Goal: Transaction & Acquisition: Purchase product/service

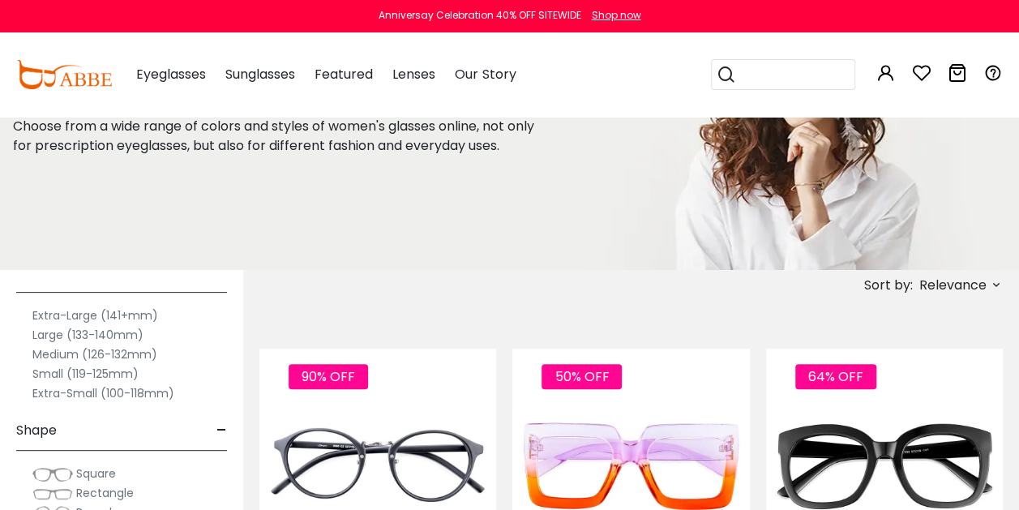
scroll to position [43, 0]
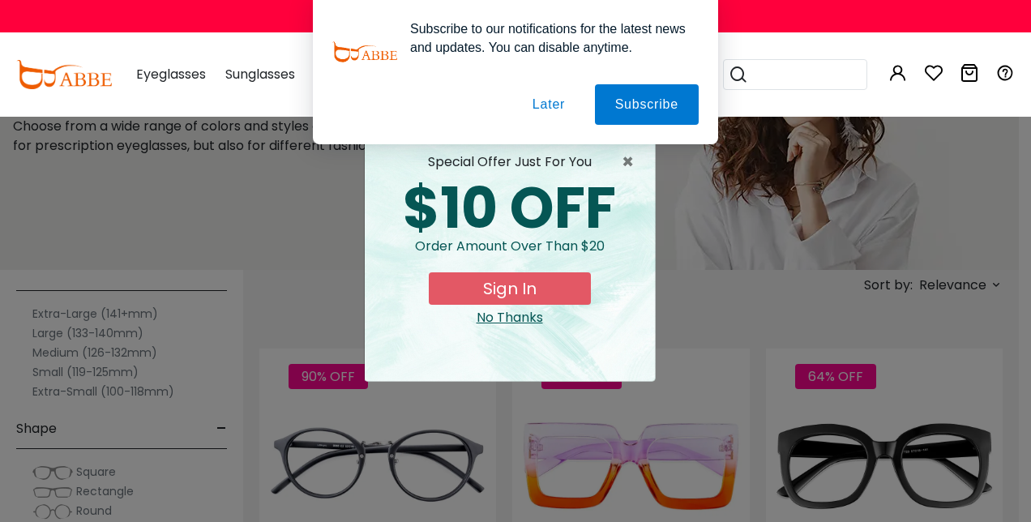
click at [223, 187] on div "× special offer just for you $10 OFF Order amount over than $20 Sign In No Than…" at bounding box center [515, 261] width 1031 height 522
click at [251, 216] on div "× special offer just for you $10 OFF Order amount over than $20 Sign In No Than…" at bounding box center [515, 261] width 1031 height 522
click at [629, 164] on span "×" at bounding box center [632, 161] width 20 height 19
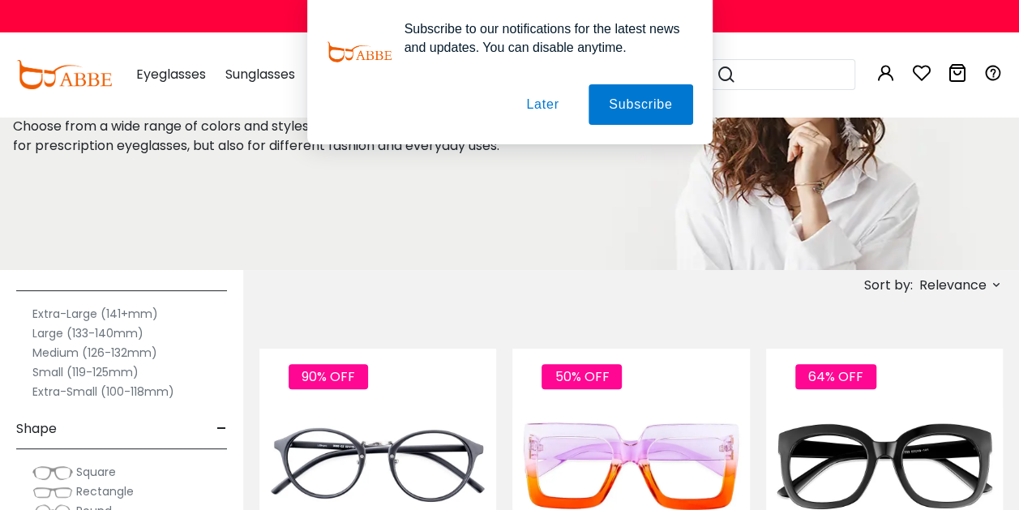
click at [544, 104] on button "Later" at bounding box center [542, 104] width 73 height 41
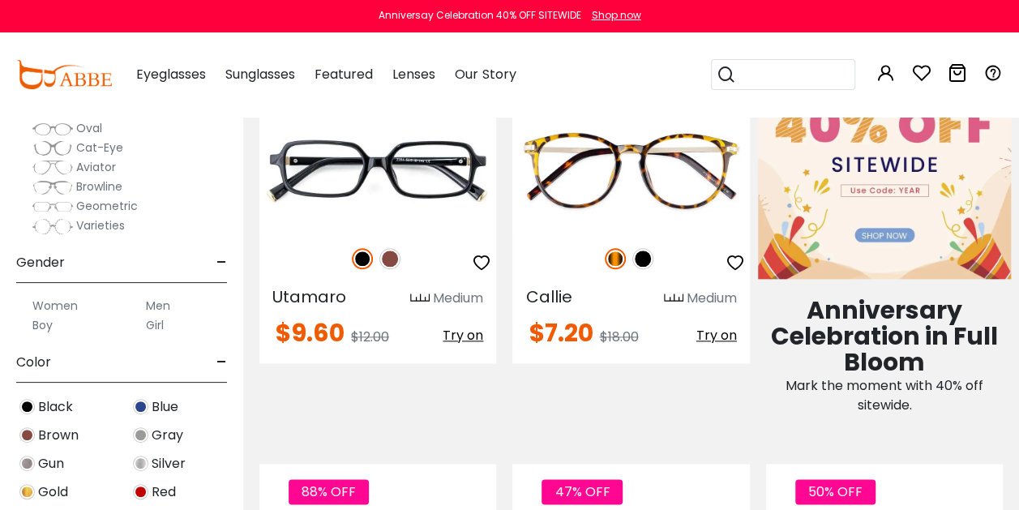
scroll to position [806, 0]
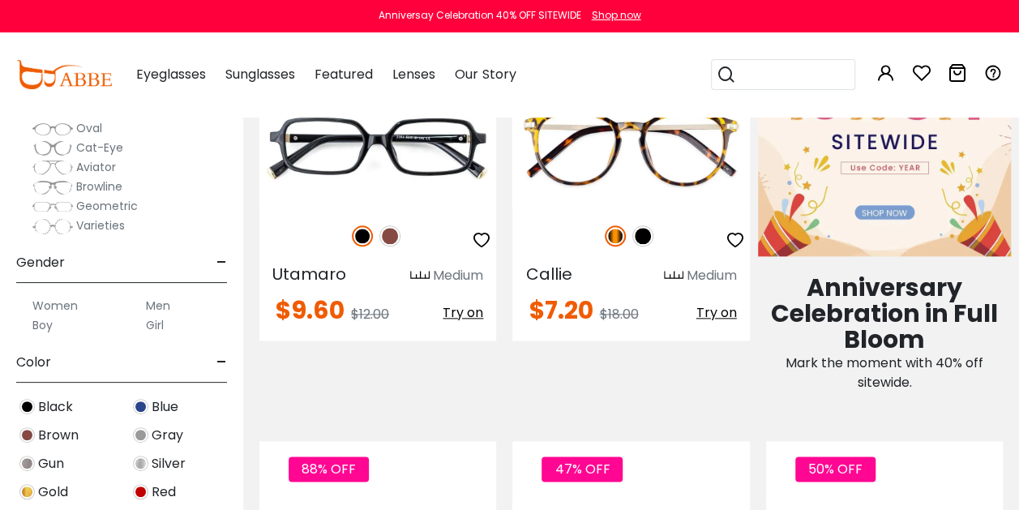
click at [50, 463] on span "Gun" at bounding box center [51, 463] width 26 height 19
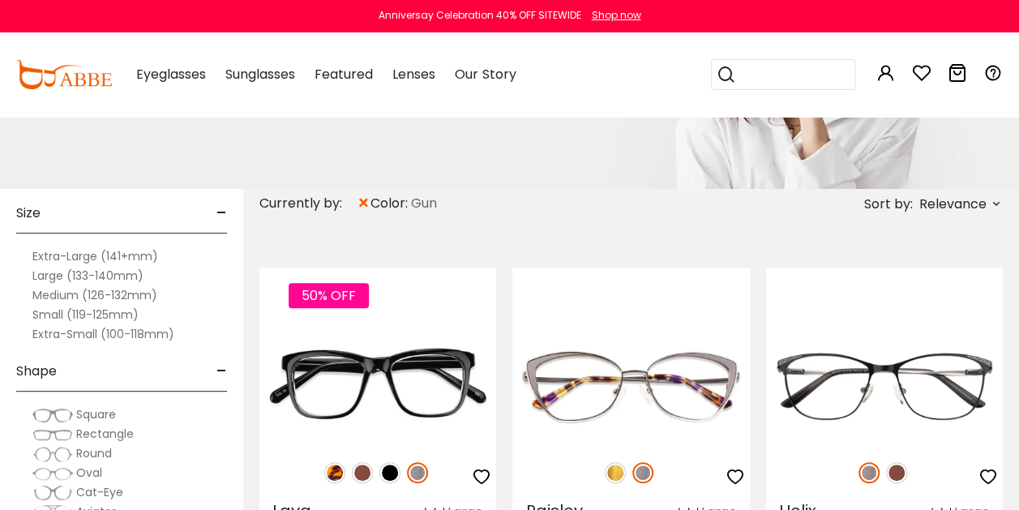
scroll to position [53, 0]
click at [45, 294] on label "Medium (126-132mm)" at bounding box center [94, 293] width 125 height 19
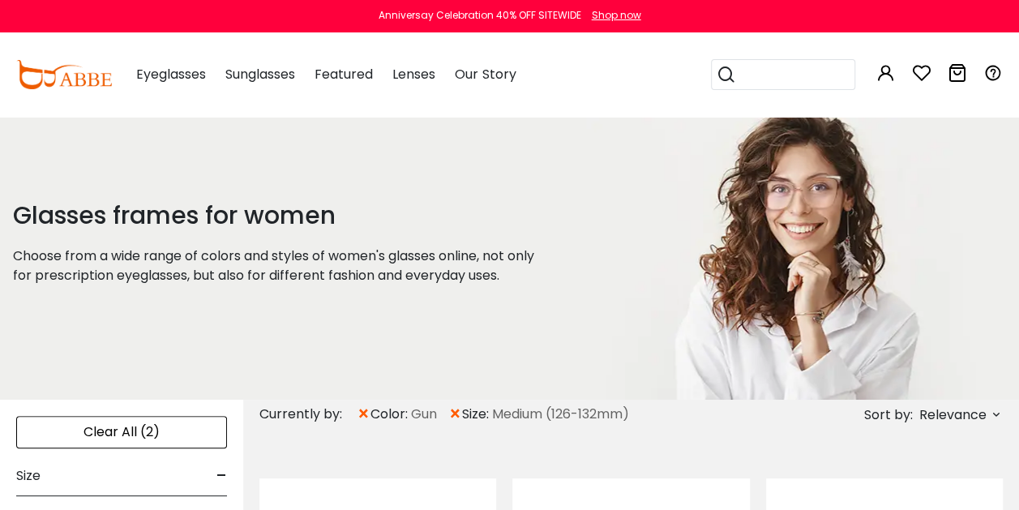
click at [120, 430] on div "Clear All (2)" at bounding box center [121, 432] width 211 height 32
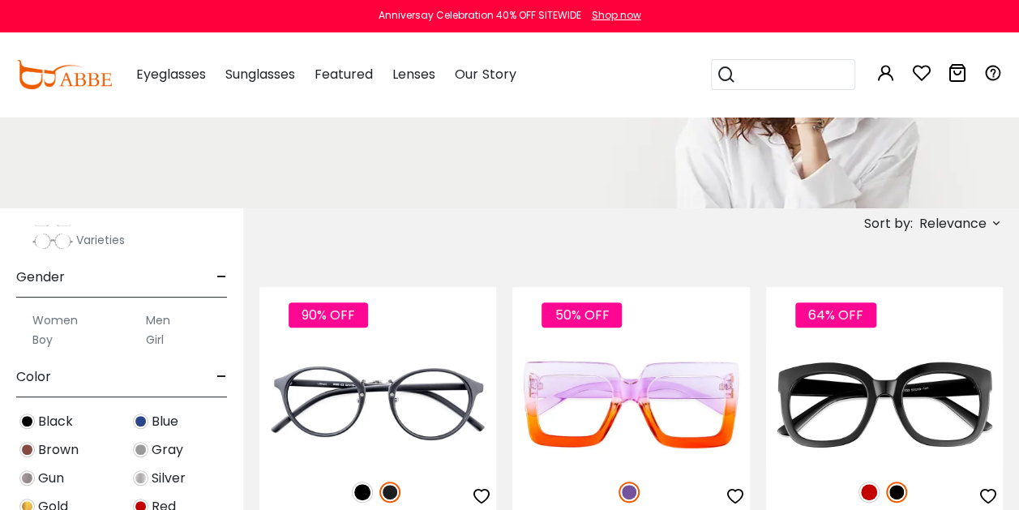
scroll to position [393, 0]
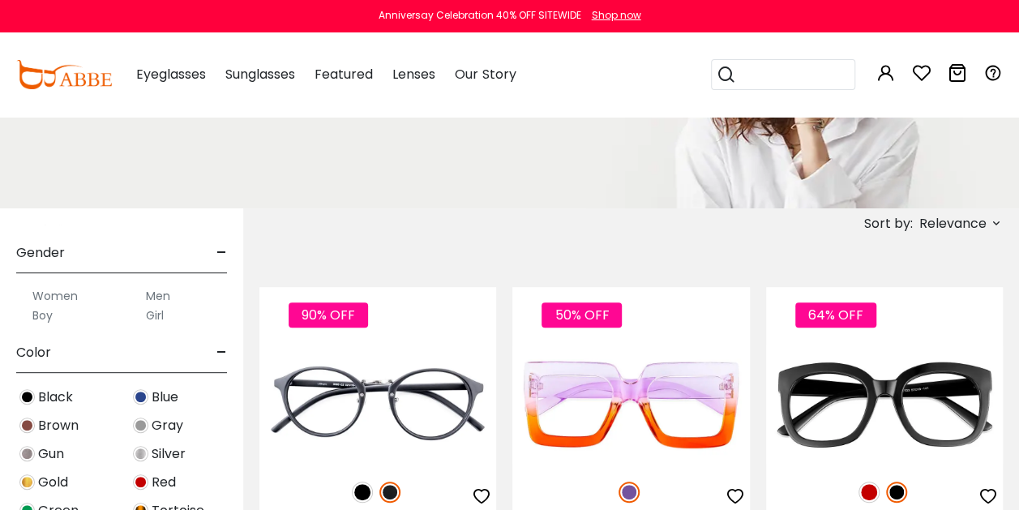
click at [58, 293] on label "Women" at bounding box center [54, 295] width 45 height 19
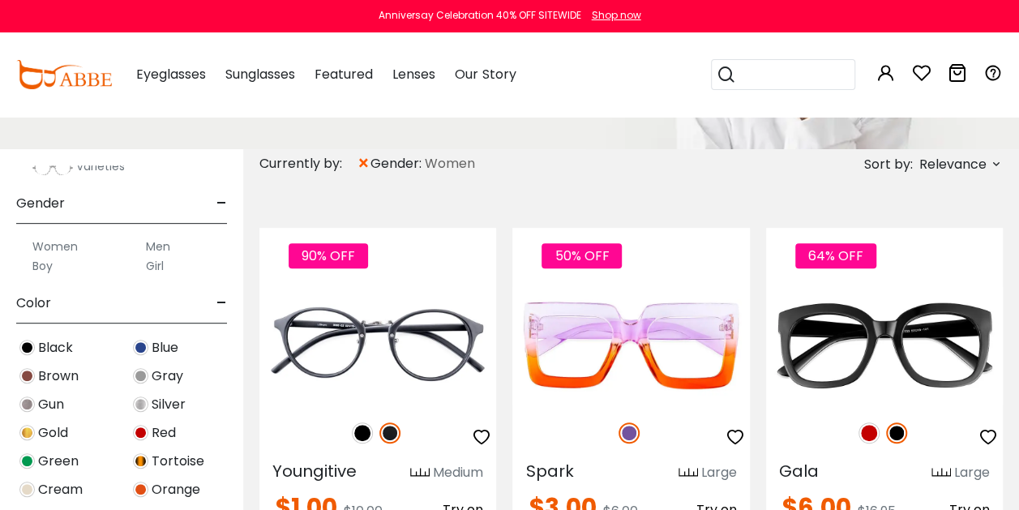
scroll to position [432, 0]
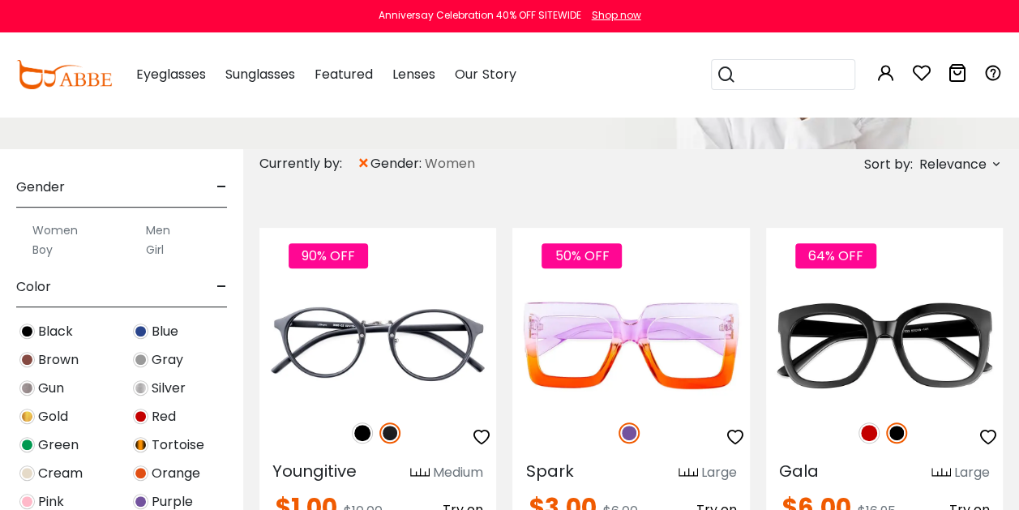
click at [53, 361] on span "Brown" at bounding box center [58, 359] width 41 height 19
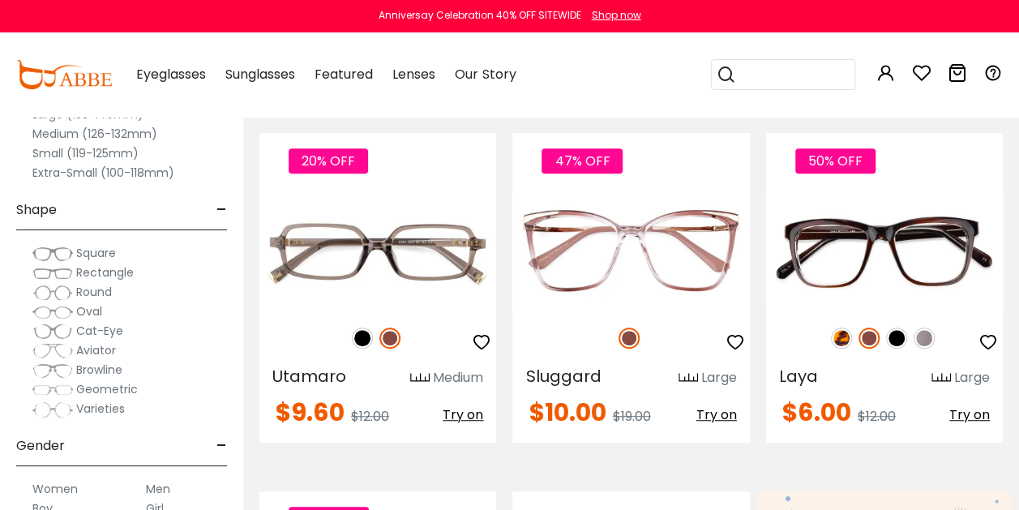
scroll to position [346, 0]
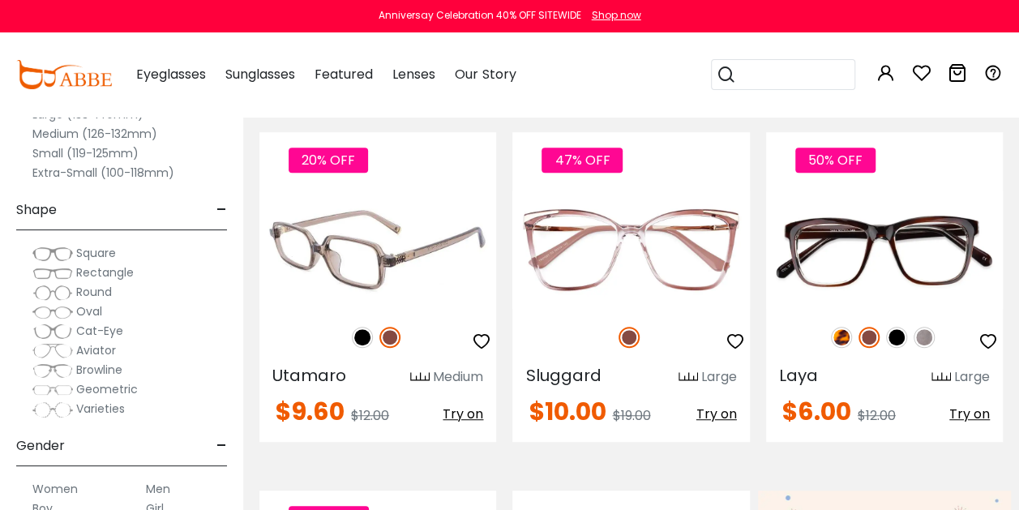
click at [349, 267] on img at bounding box center [377, 249] width 237 height 118
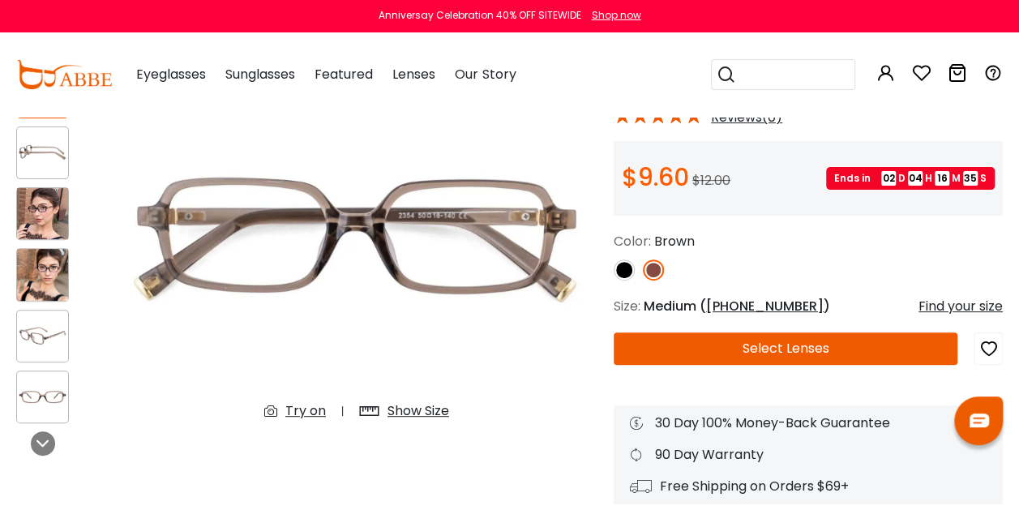
scroll to position [139, 0]
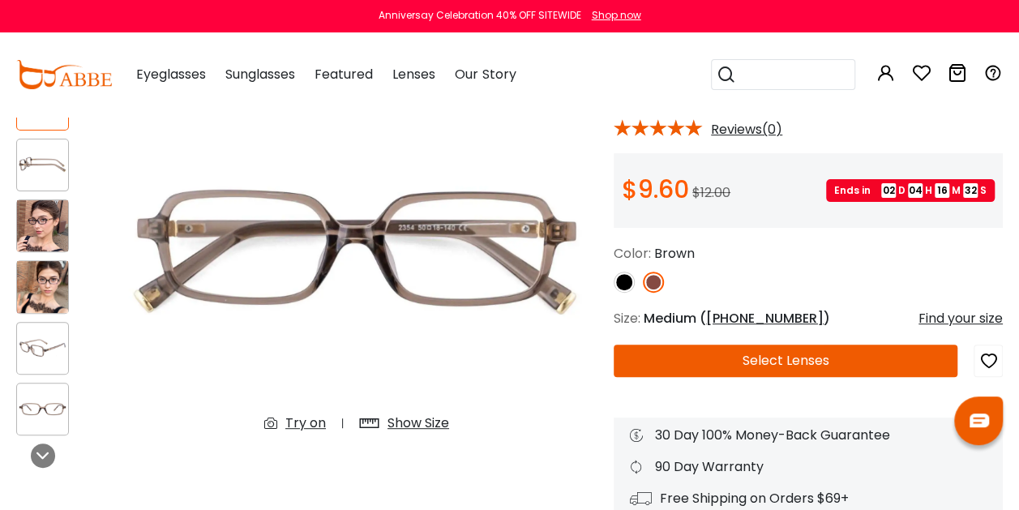
click at [631, 281] on img at bounding box center [623, 281] width 21 height 21
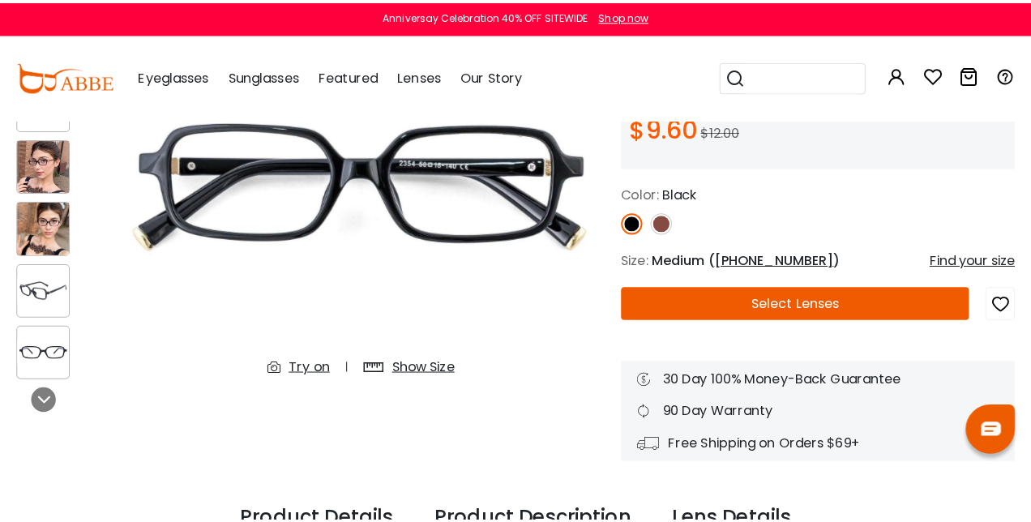
scroll to position [203, 0]
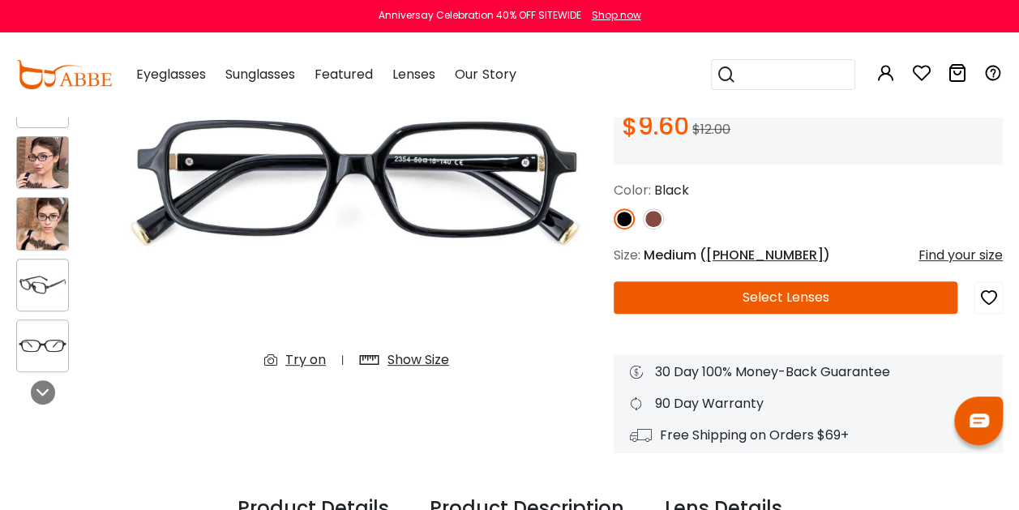
click at [985, 293] on icon "button" at bounding box center [987, 297] width 19 height 29
click at [961, 256] on div "Find your size" at bounding box center [960, 255] width 84 height 19
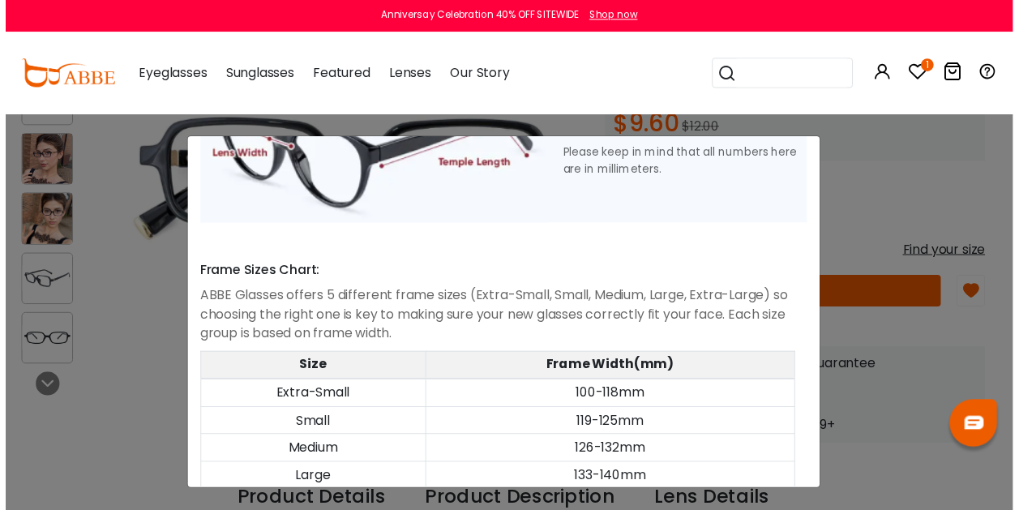
scroll to position [847, 0]
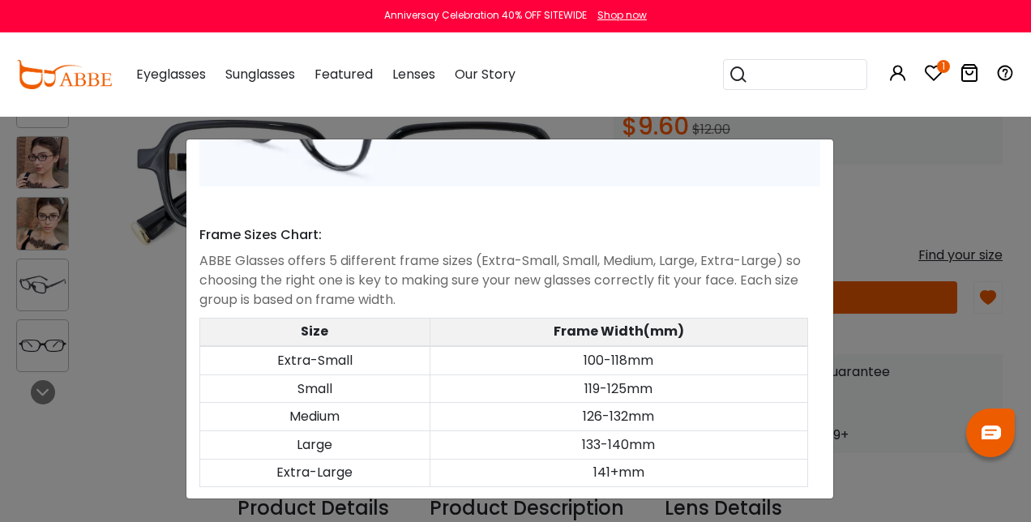
click at [596, 381] on td "119-125mm" at bounding box center [619, 388] width 378 height 28
click at [905, 180] on div "Size Guide × A Skill For Finding Suitable Glasses Size: Use a Credit Card Place…" at bounding box center [515, 261] width 1031 height 522
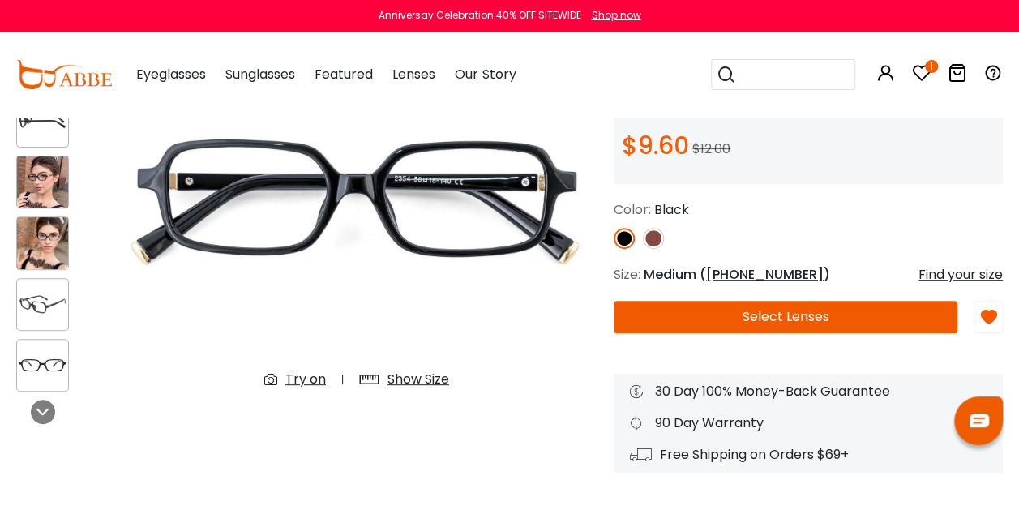
scroll to position [0, 0]
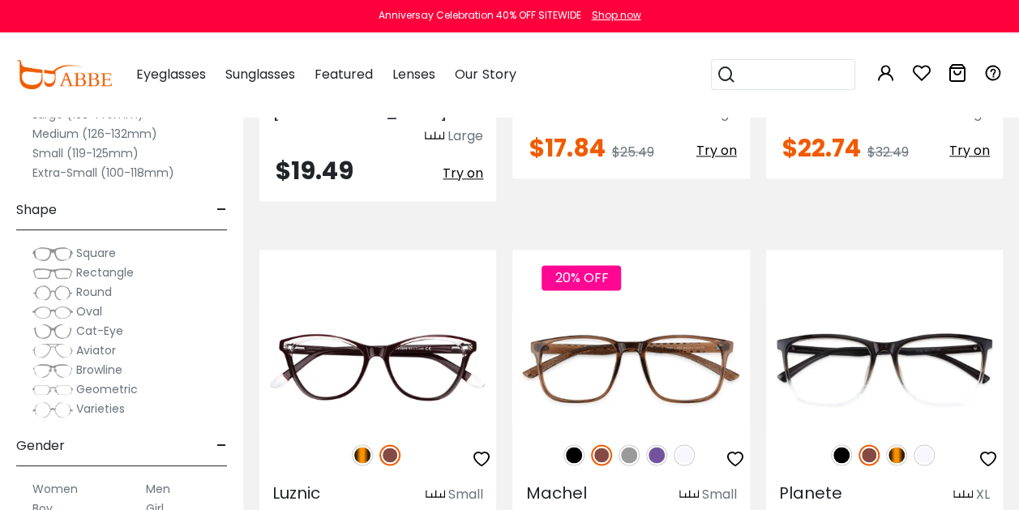
scroll to position [4007, 0]
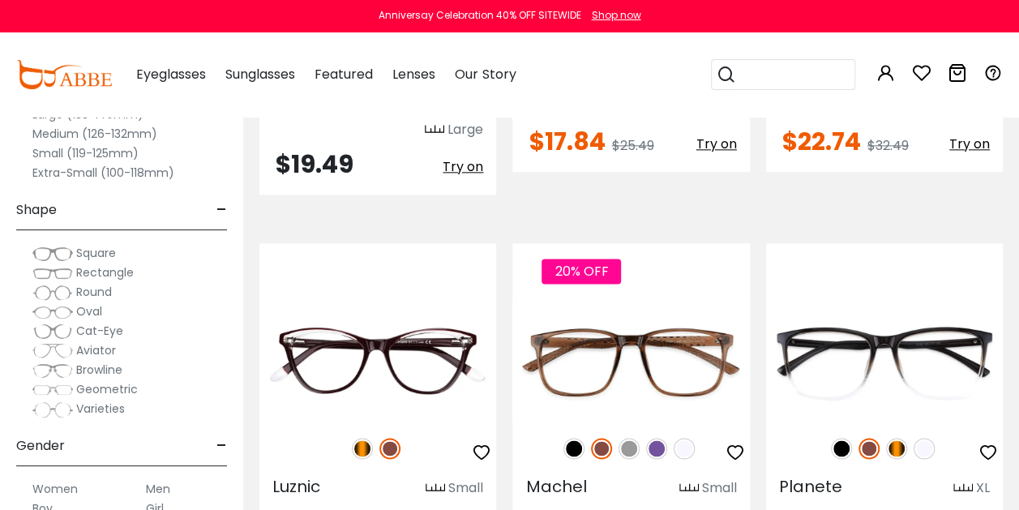
click at [100, 253] on span "Square" at bounding box center [96, 253] width 40 height 16
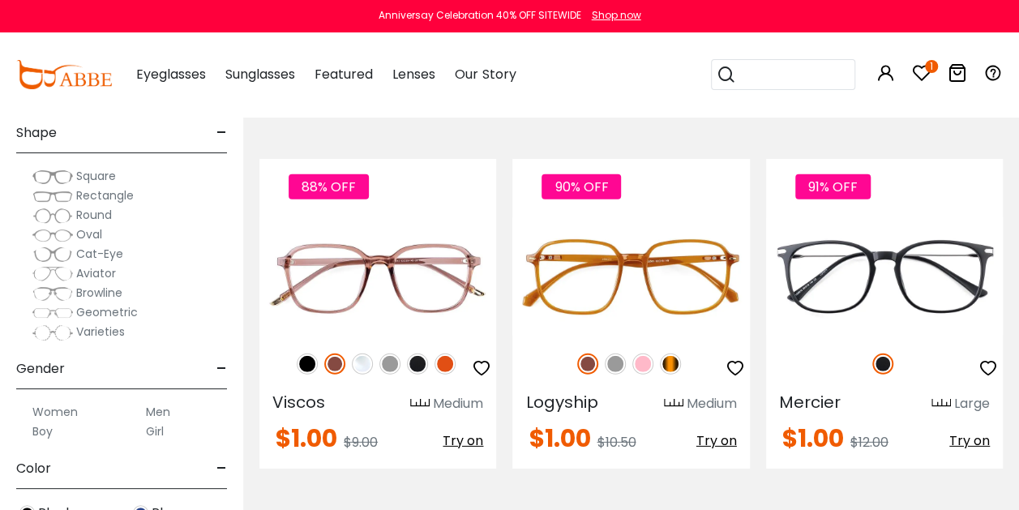
scroll to position [2187, 0]
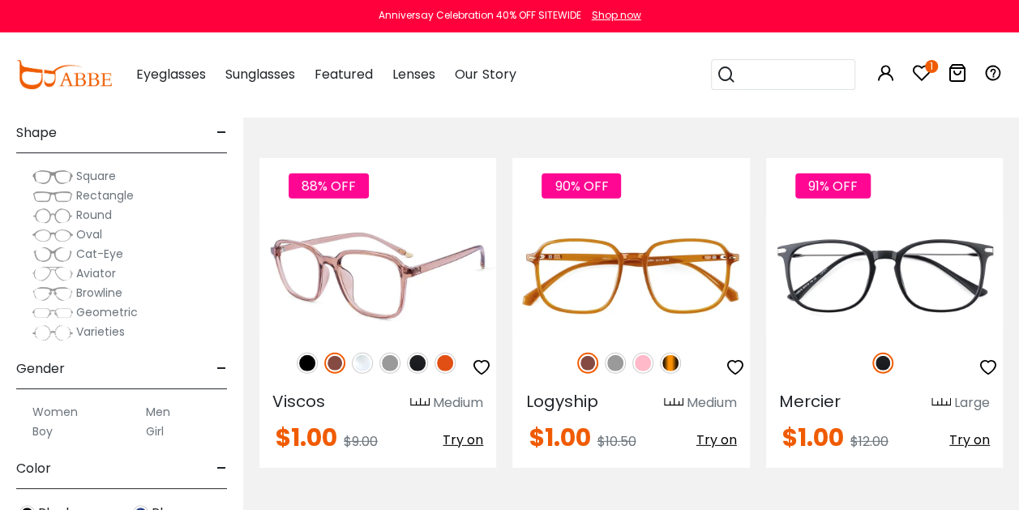
click at [459, 430] on span "Try on" at bounding box center [462, 439] width 41 height 19
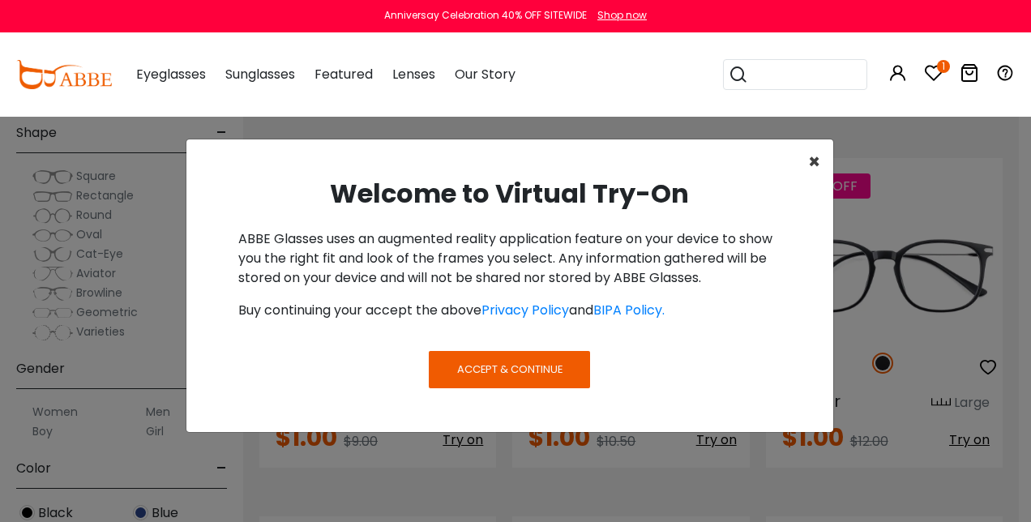
click at [813, 164] on span "×" at bounding box center [814, 161] width 12 height 27
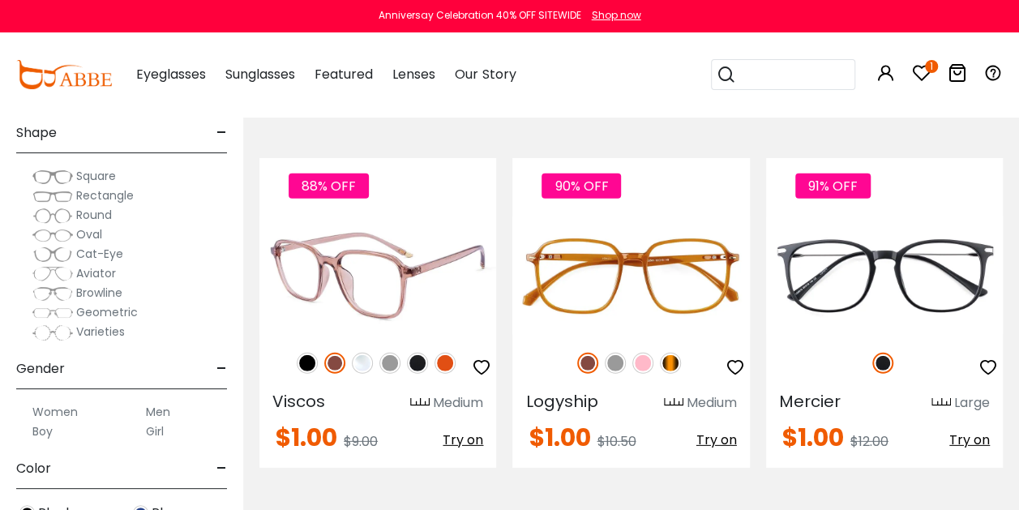
click at [482, 357] on icon "button" at bounding box center [481, 366] width 19 height 19
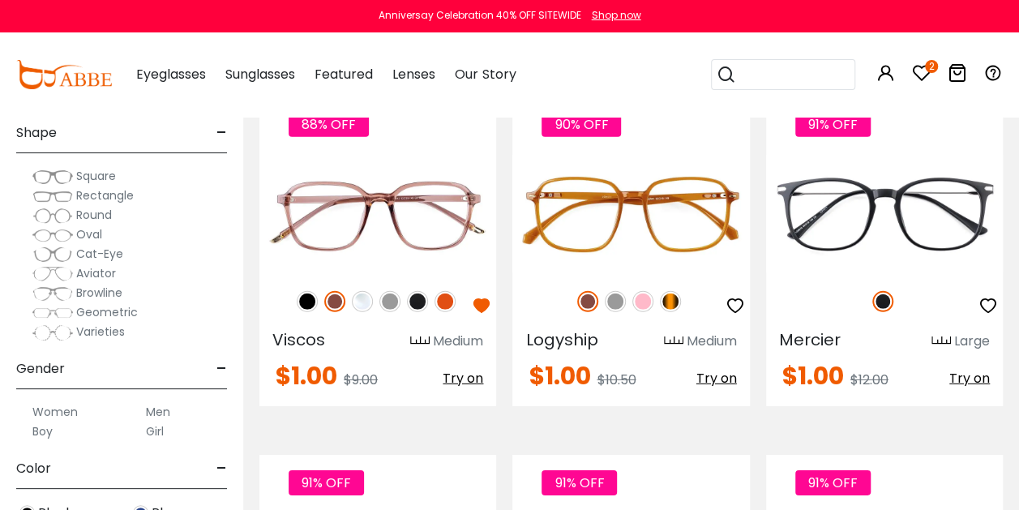
scroll to position [2250, 0]
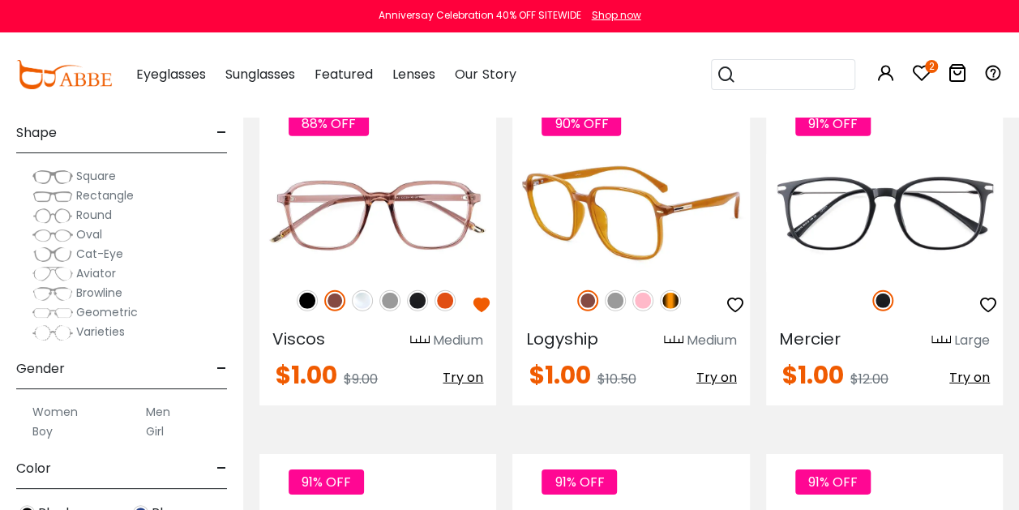
click at [616, 290] on img at bounding box center [615, 300] width 21 height 21
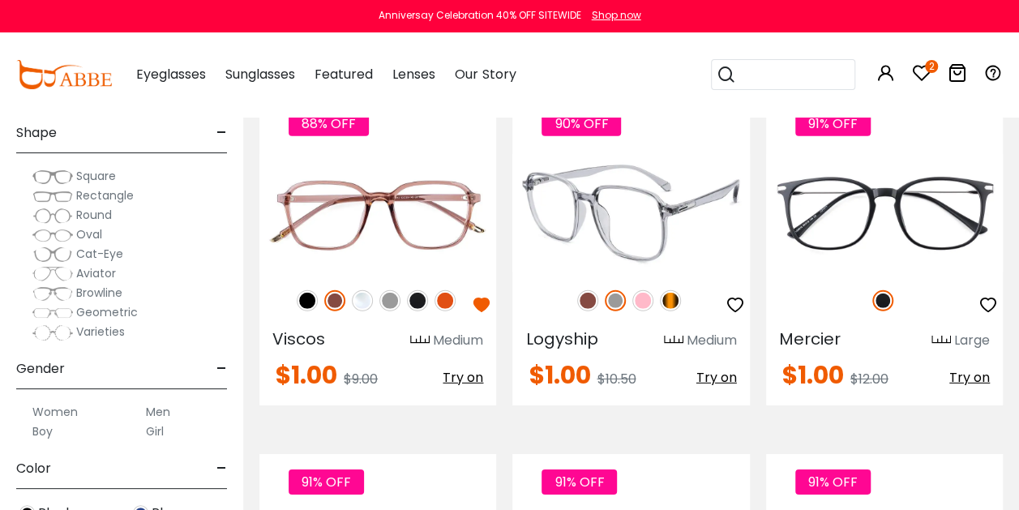
click at [586, 290] on img at bounding box center [587, 300] width 21 height 21
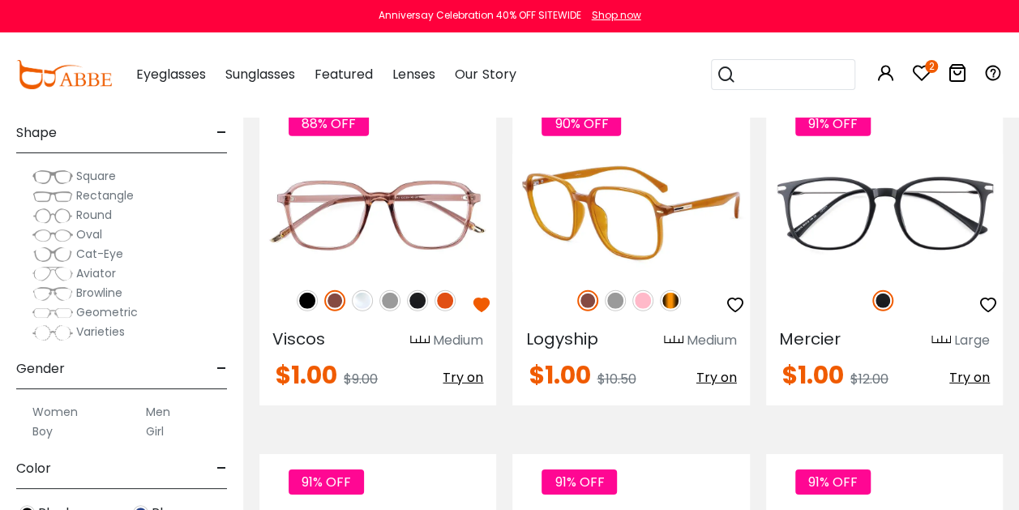
click at [645, 290] on img at bounding box center [642, 300] width 21 height 21
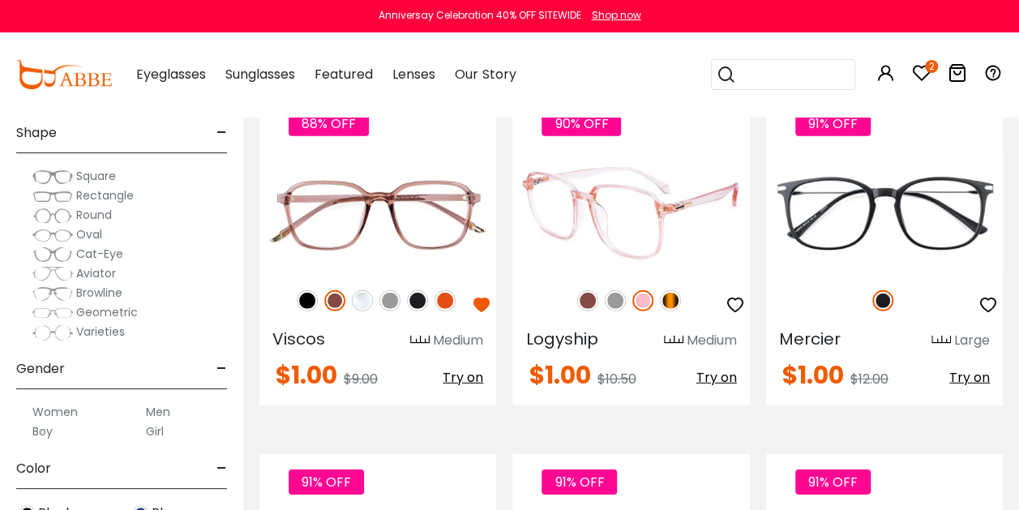
click at [671, 290] on img at bounding box center [670, 300] width 21 height 21
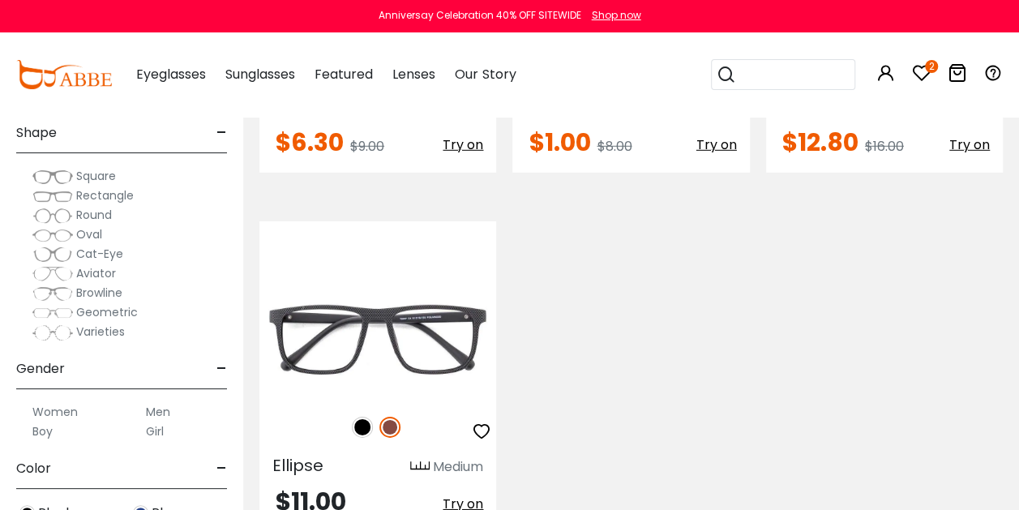
scroll to position [5349, 0]
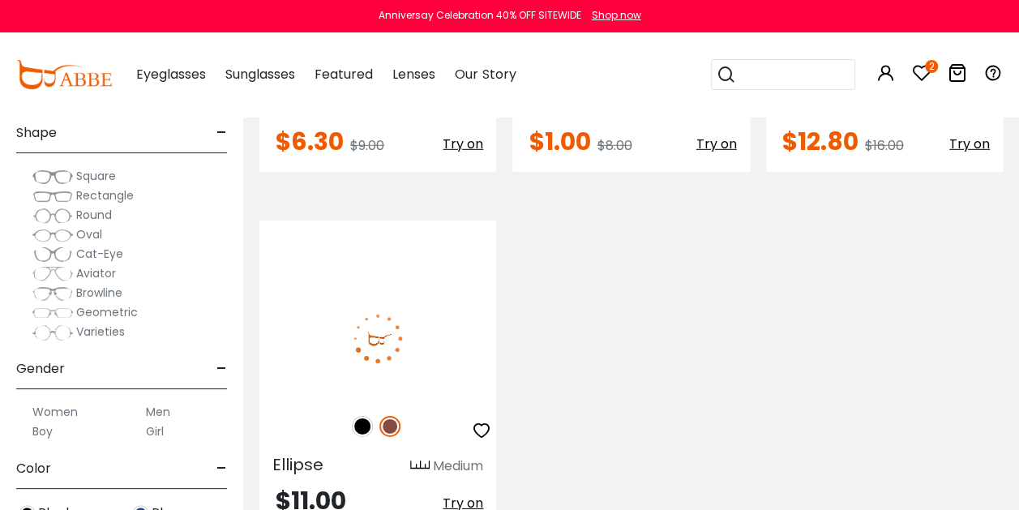
click at [363, 416] on img at bounding box center [362, 426] width 21 height 21
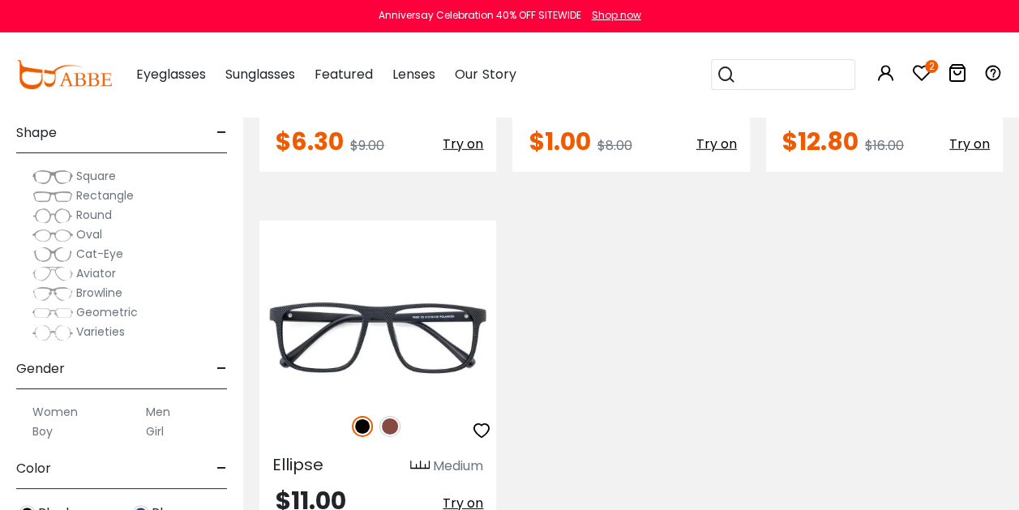
click at [91, 270] on span "Aviator" at bounding box center [96, 273] width 40 height 16
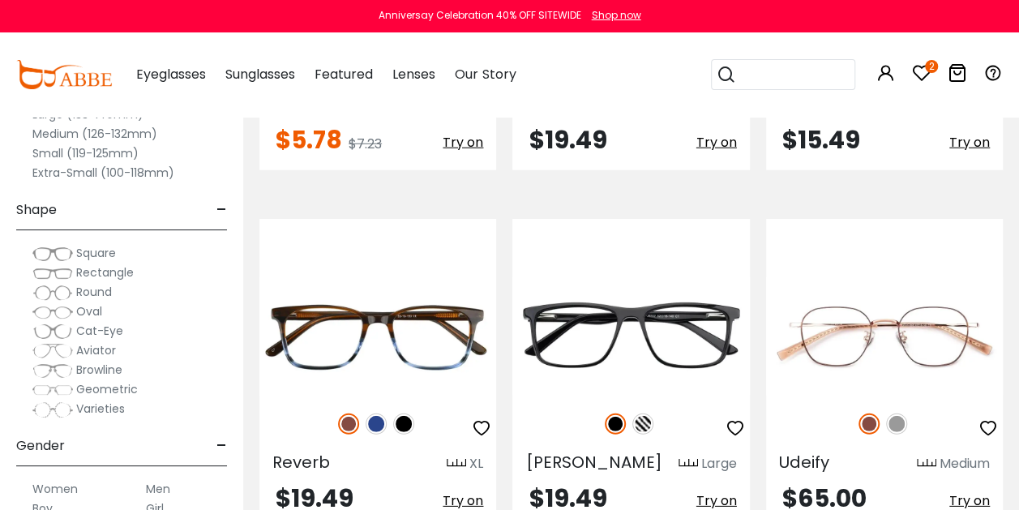
scroll to position [2159, 0]
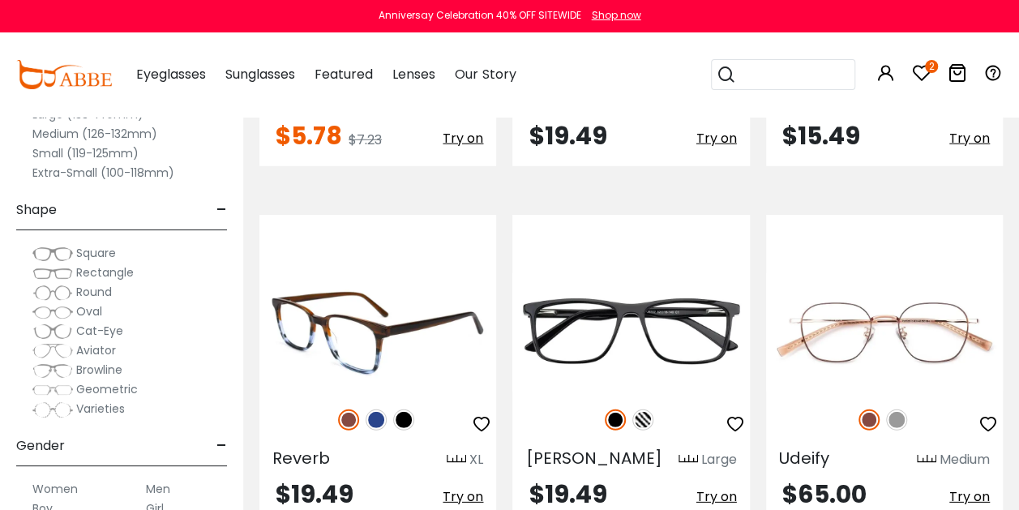
click at [379, 409] on img at bounding box center [375, 419] width 21 height 21
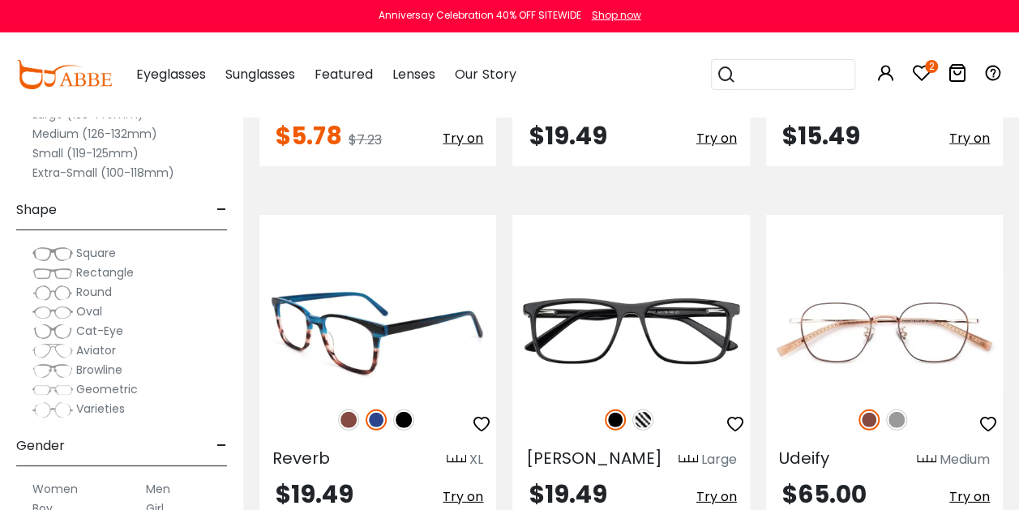
click at [400, 409] on img at bounding box center [403, 419] width 21 height 21
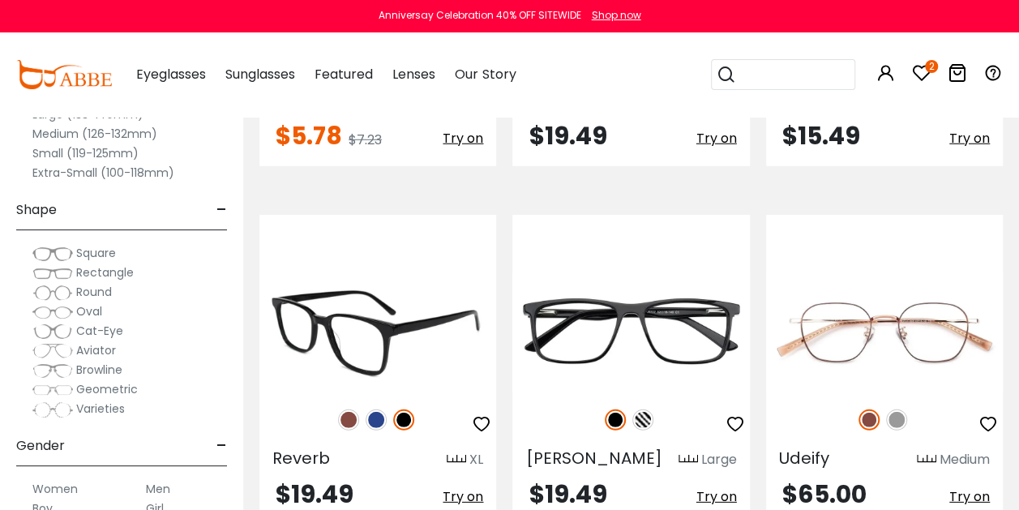
click at [346, 409] on img at bounding box center [348, 419] width 21 height 21
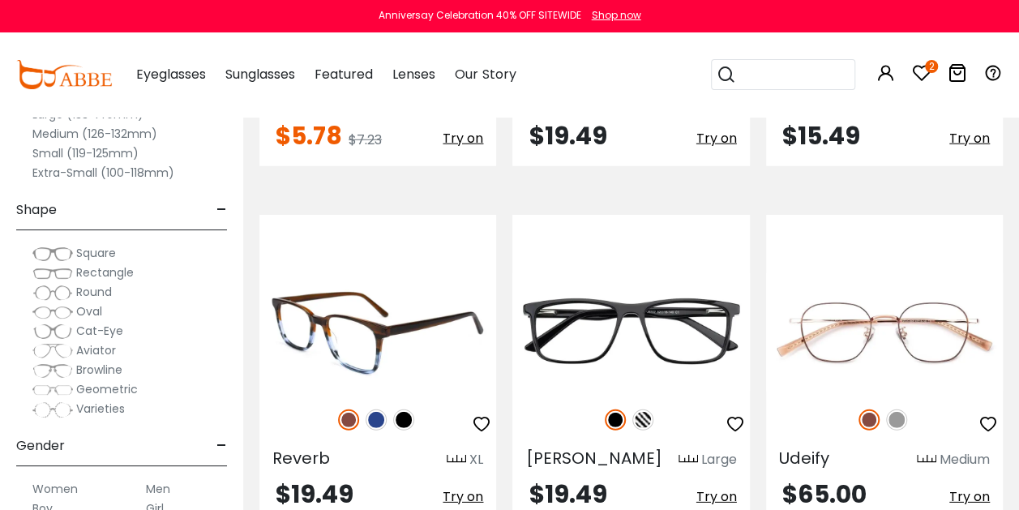
click at [482, 414] on icon "button" at bounding box center [481, 423] width 19 height 19
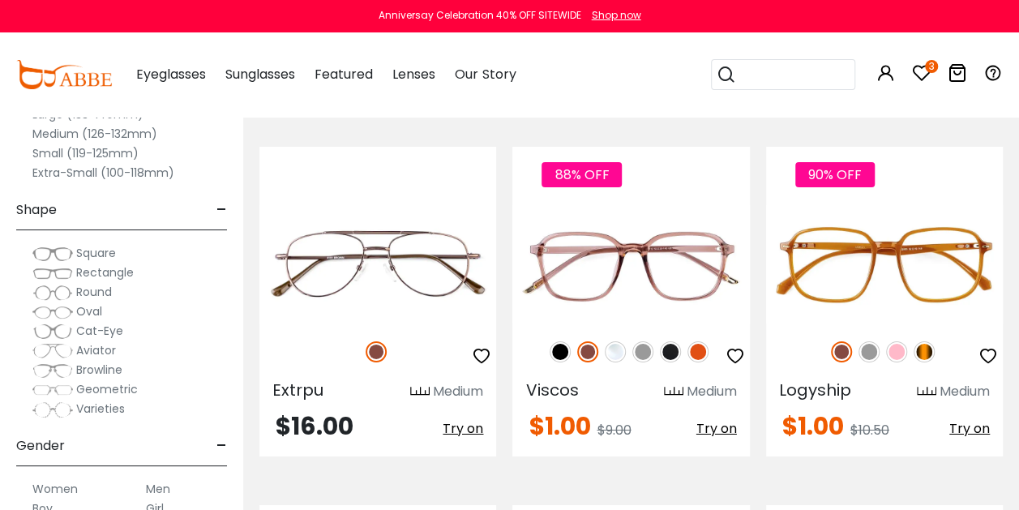
scroll to position [2586, 0]
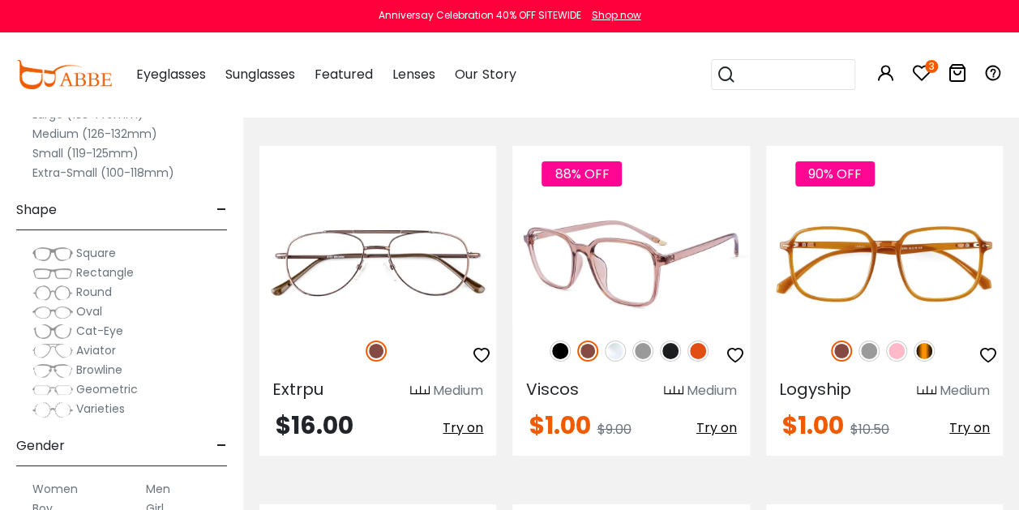
click at [734, 345] on icon "button" at bounding box center [734, 354] width 19 height 19
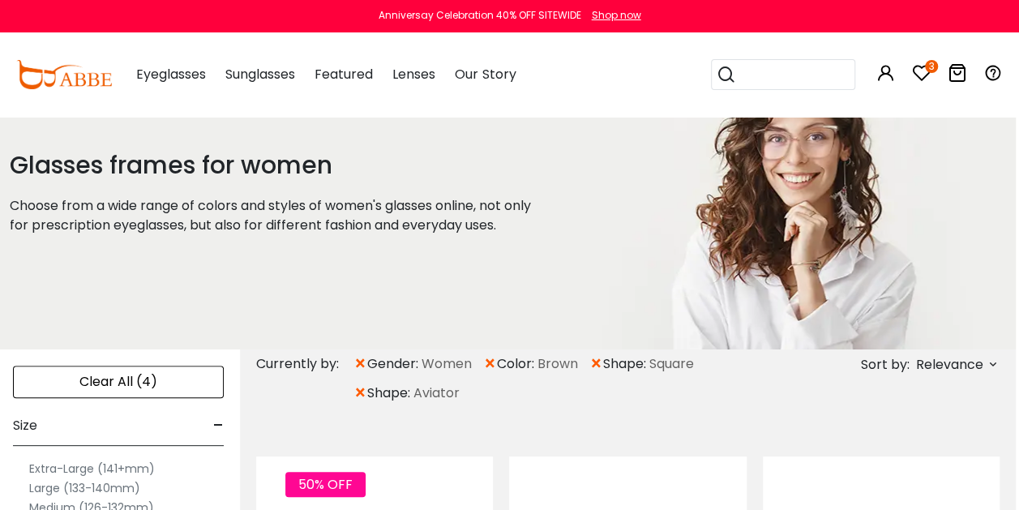
scroll to position [0, 3]
